Goal: Communication & Community: Connect with others

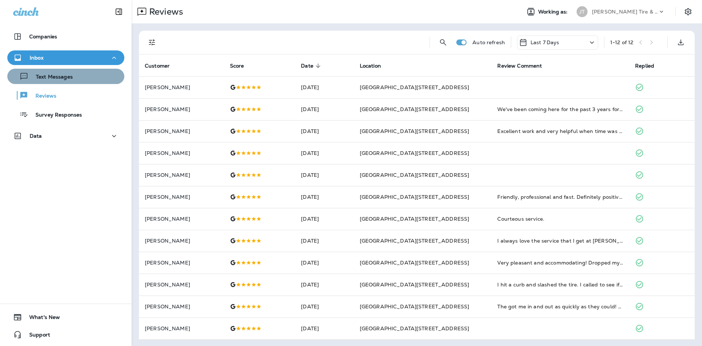
click at [105, 82] on button "Text Messages" at bounding box center [65, 76] width 117 height 15
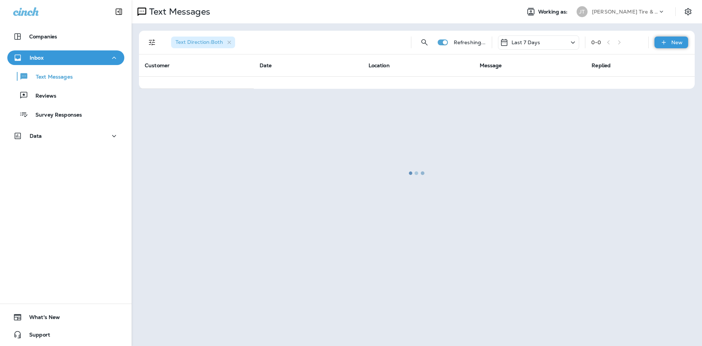
click at [664, 45] on icon at bounding box center [664, 42] width 8 height 7
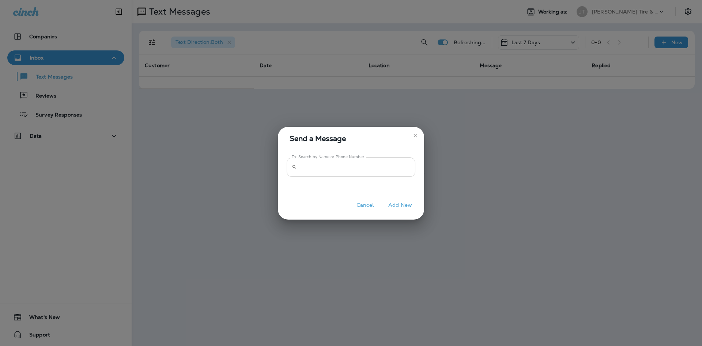
click at [404, 175] on input "To: Search by Name or Phone Number" at bounding box center [357, 166] width 115 height 19
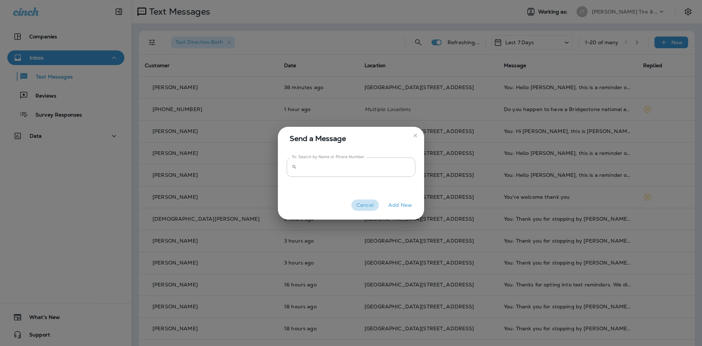
click at [362, 200] on button "Cancel" at bounding box center [364, 205] width 27 height 11
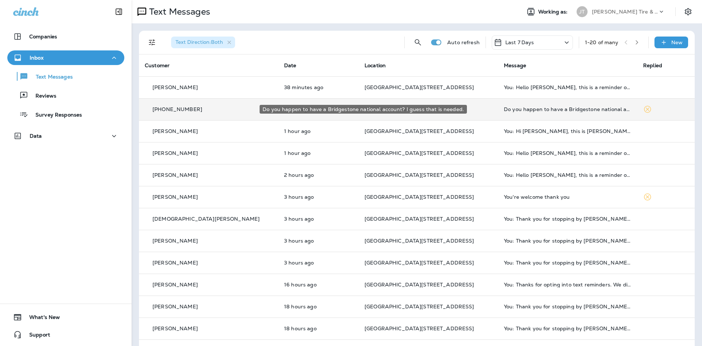
click at [580, 110] on div "Do you happen to have a Bridgestone national account? I guess that is needed." at bounding box center [568, 109] width 128 height 6
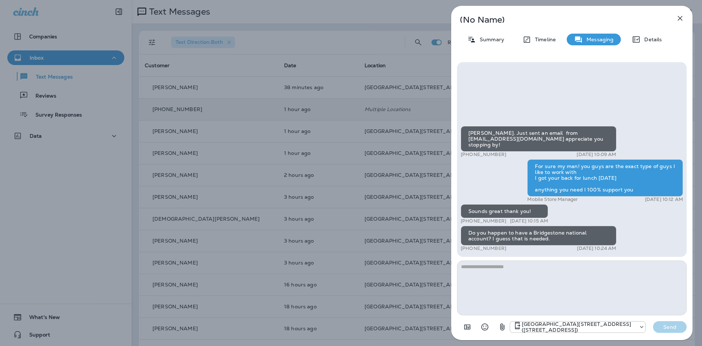
click at [683, 19] on icon "button" at bounding box center [679, 18] width 9 height 9
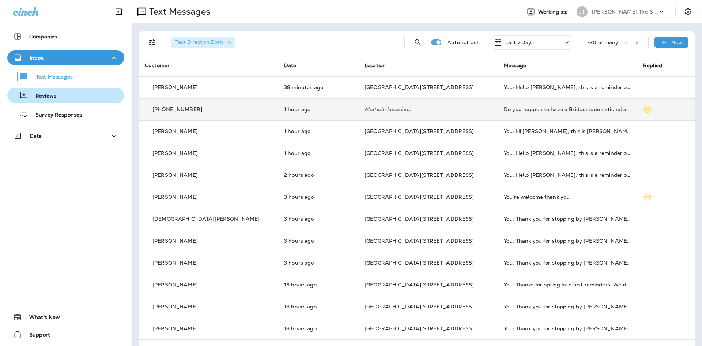
click at [73, 94] on div "Reviews" at bounding box center [65, 95] width 111 height 11
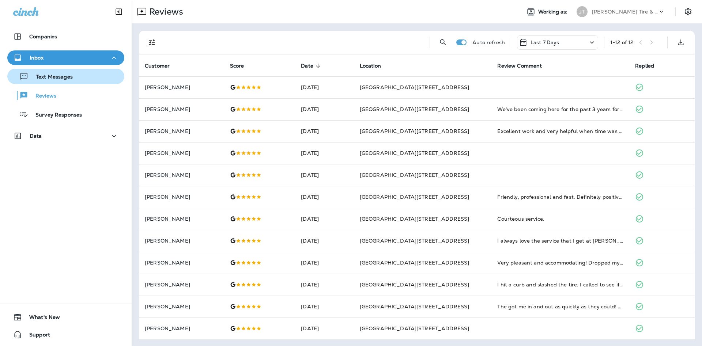
click at [107, 83] on button "Text Messages" at bounding box center [65, 76] width 117 height 15
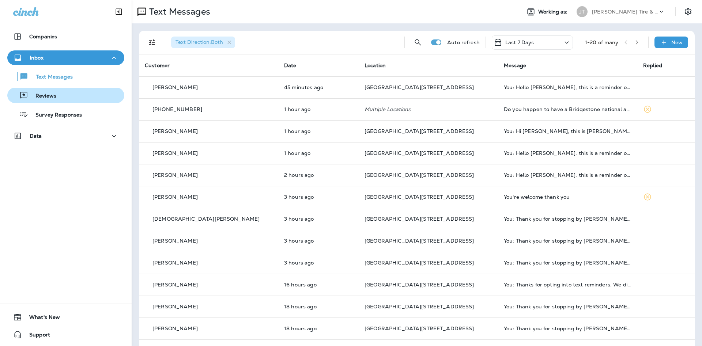
click at [81, 90] on div "Reviews" at bounding box center [65, 95] width 111 height 11
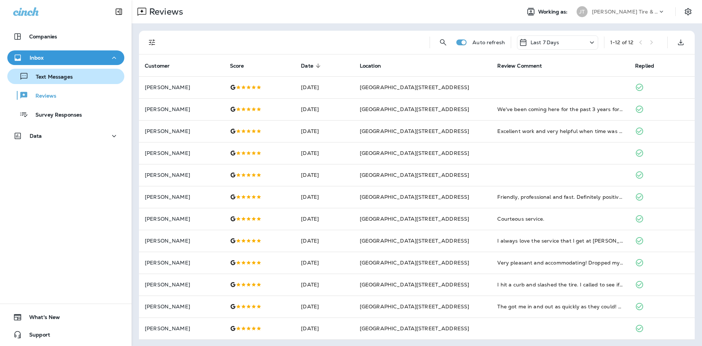
click at [94, 74] on div "Text Messages" at bounding box center [65, 76] width 111 height 11
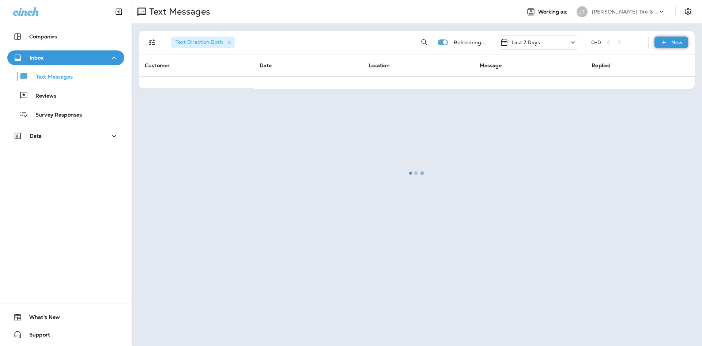
click at [680, 47] on div "New" at bounding box center [671, 43] width 34 height 12
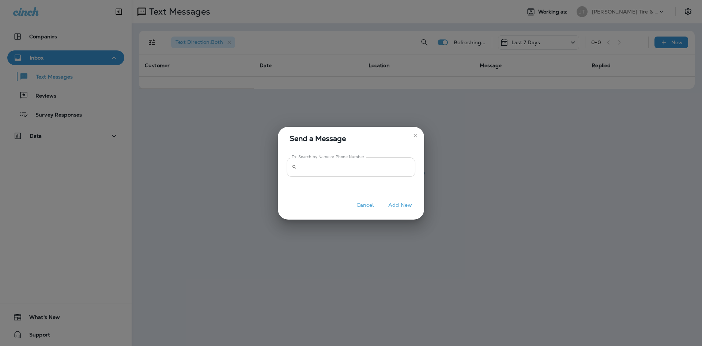
click at [371, 172] on input "To: Search by Name or Phone Number" at bounding box center [357, 166] width 115 height 19
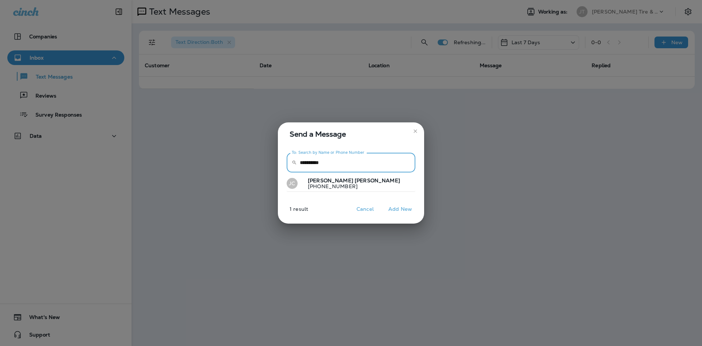
type input "**********"
click at [354, 182] on span "[PERSON_NAME]" at bounding box center [376, 180] width 45 height 7
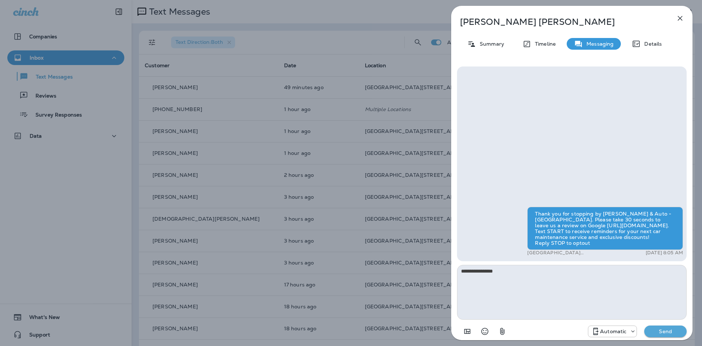
click at [627, 329] on div at bounding box center [631, 331] width 10 height 7
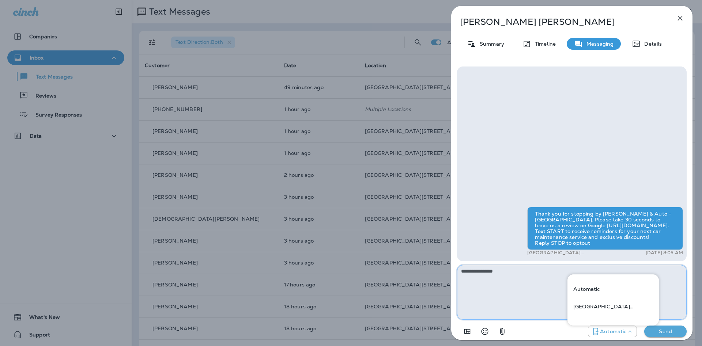
drag, startPoint x: 521, startPoint y: 275, endPoint x: 331, endPoint y: 283, distance: 189.8
click at [457, 283] on textarea "**********" at bounding box center [571, 292] width 229 height 55
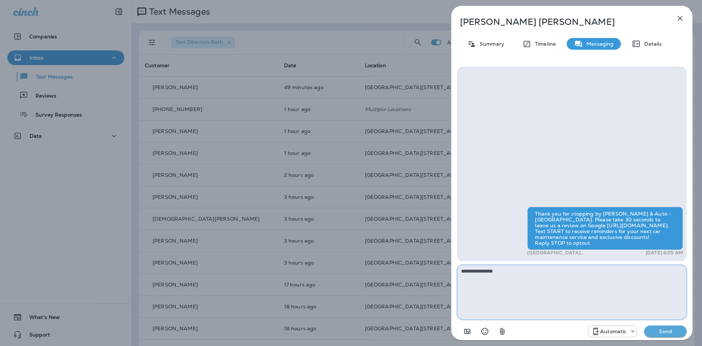
paste textarea "**********"
type textarea "**********"
click at [600, 335] on div "Automatic" at bounding box center [612, 331] width 48 height 9
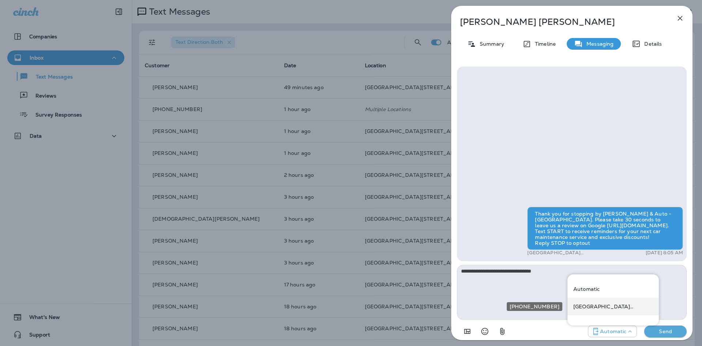
click at [601, 309] on p "[GEOGRAPHIC_DATA][STREET_ADDRESS] ([STREET_ADDRESS])" at bounding box center [613, 307] width 80 height 6
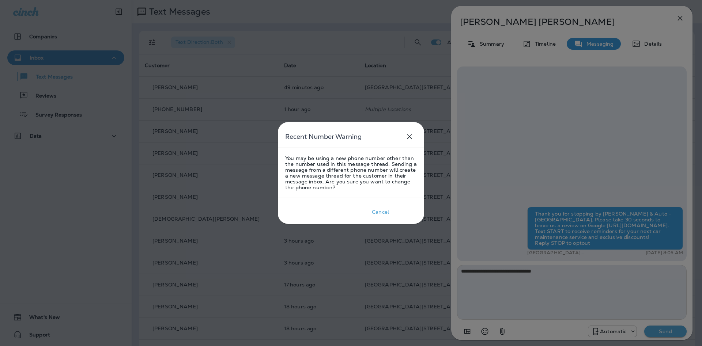
click at [406, 212] on div "Okay" at bounding box center [405, 212] width 13 height 6
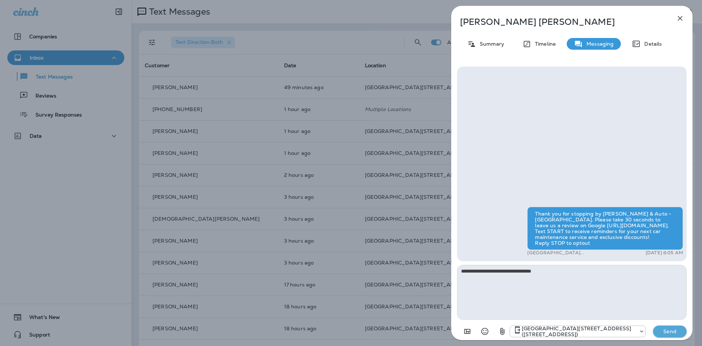
click at [680, 328] on button "Send" at bounding box center [670, 332] width 34 height 12
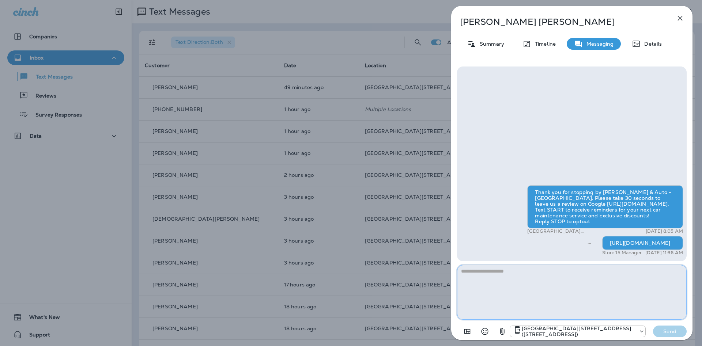
click at [643, 283] on textarea at bounding box center [571, 292] width 229 height 55
click at [340, 80] on div "[PERSON_NAME] Summary Timeline Messaging Details Thank you for stopping by [PER…" at bounding box center [351, 173] width 702 height 346
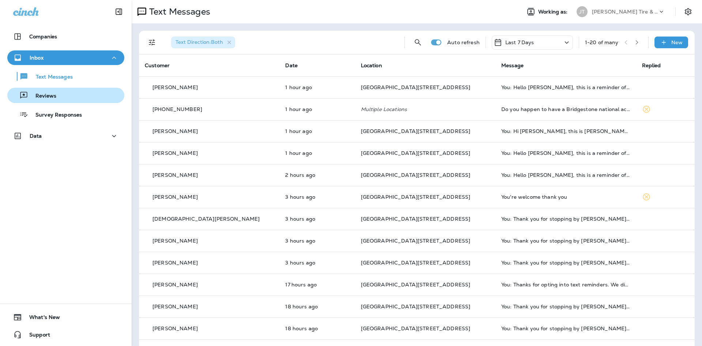
click at [86, 91] on div "Reviews" at bounding box center [65, 95] width 111 height 11
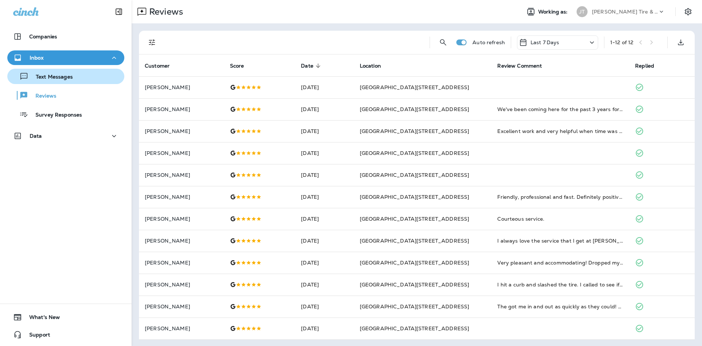
click at [99, 81] on div "Text Messages" at bounding box center [65, 76] width 111 height 11
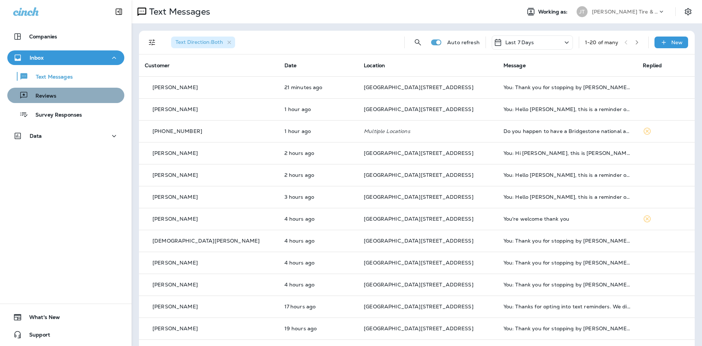
click at [106, 98] on div "Reviews" at bounding box center [65, 95] width 111 height 11
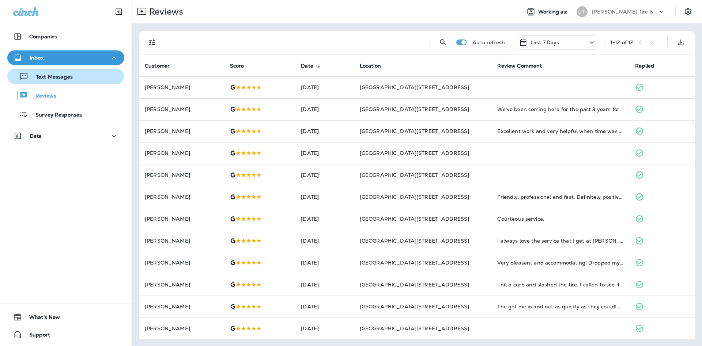
click at [92, 80] on div "Text Messages" at bounding box center [65, 76] width 111 height 11
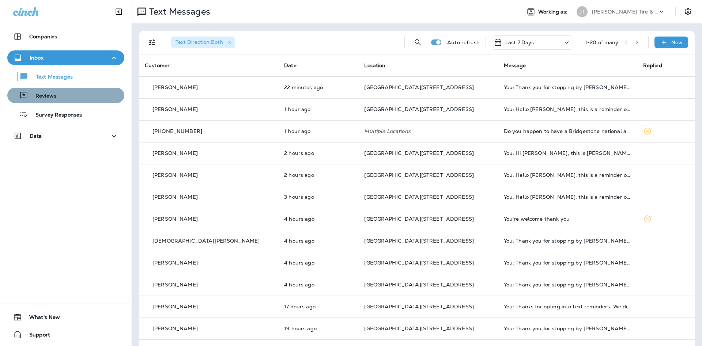
click at [99, 97] on div "Reviews" at bounding box center [65, 95] width 111 height 11
